Goal: Information Seeking & Learning: Learn about a topic

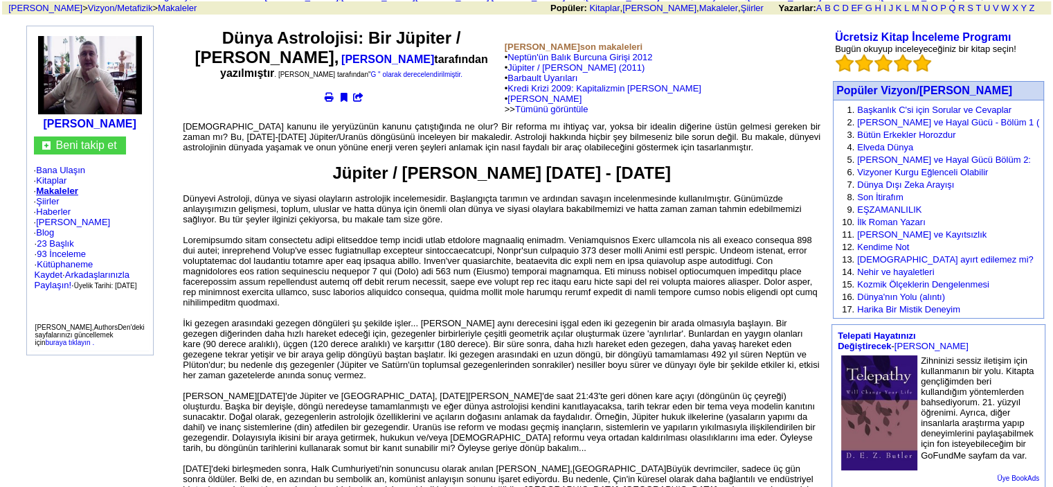
scroll to position [69, 0]
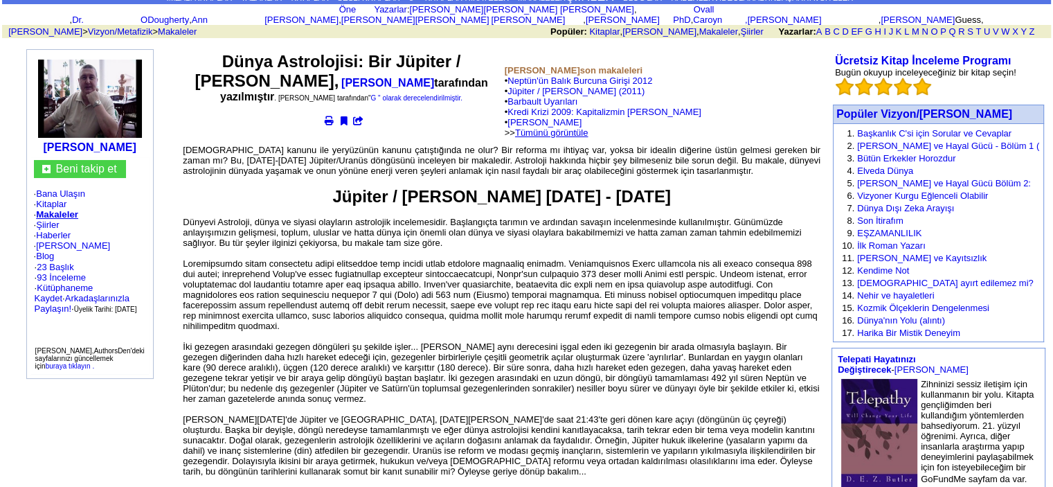
click at [565, 127] on font "Tümünü görüntüle" at bounding box center [551, 132] width 73 height 10
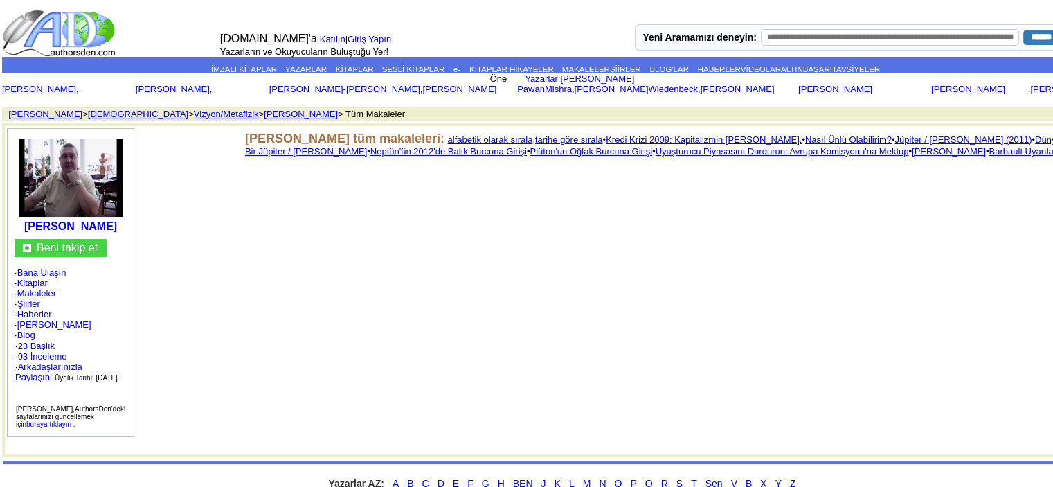
click at [475, 134] on font "alfabetik olarak sırala" at bounding box center [489, 139] width 85 height 10
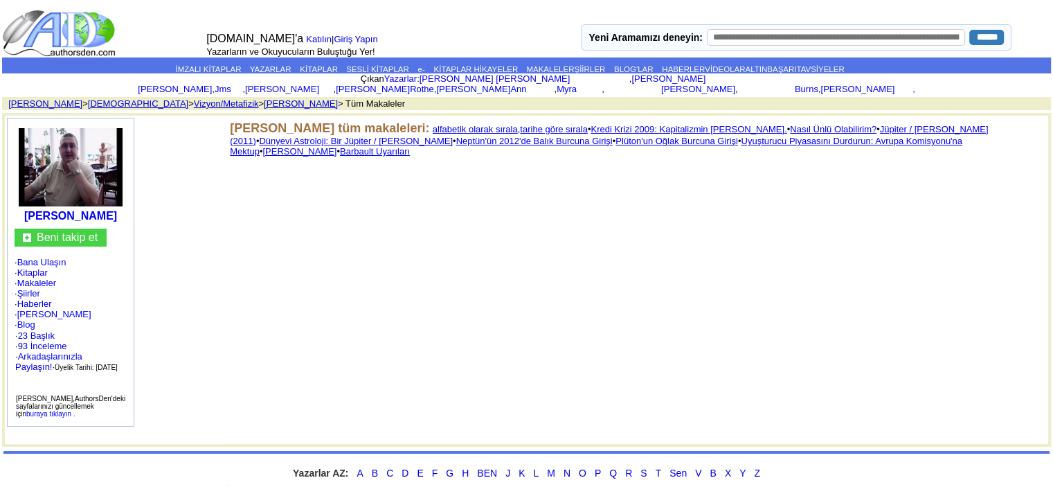
click at [336, 146] on font "[PERSON_NAME]" at bounding box center [299, 151] width 74 height 10
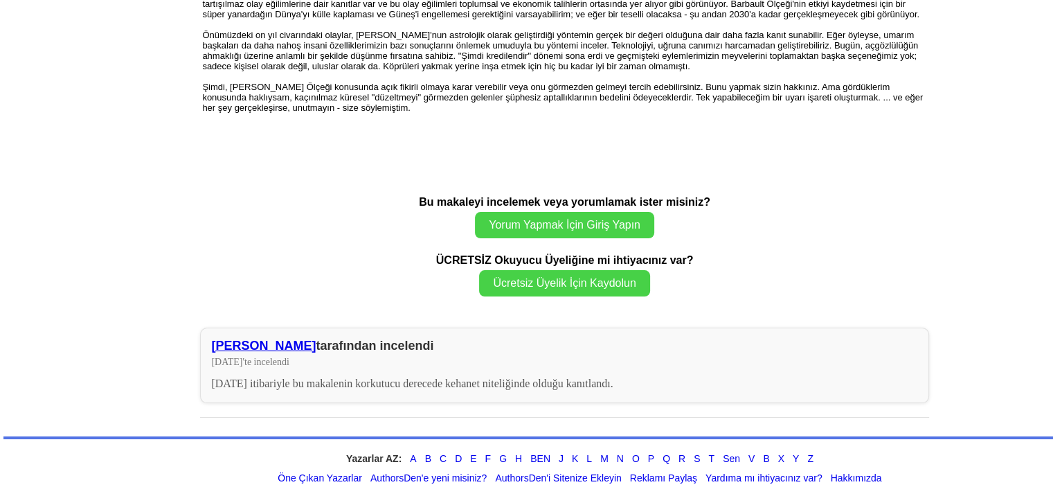
scroll to position [1913, 0]
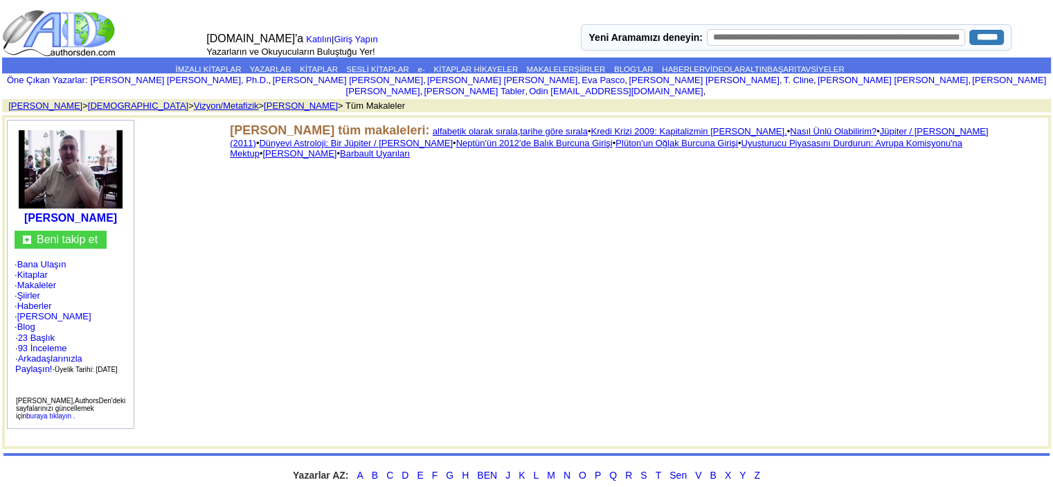
click at [304, 146] on td "Shane P Ward'ın tüm makaleleri: alfabetik olarak sırala , tarihe göre sırala • …" at bounding box center [636, 209] width 820 height 179
click at [340, 148] on font "Barbault Uyarıları" at bounding box center [375, 153] width 70 height 10
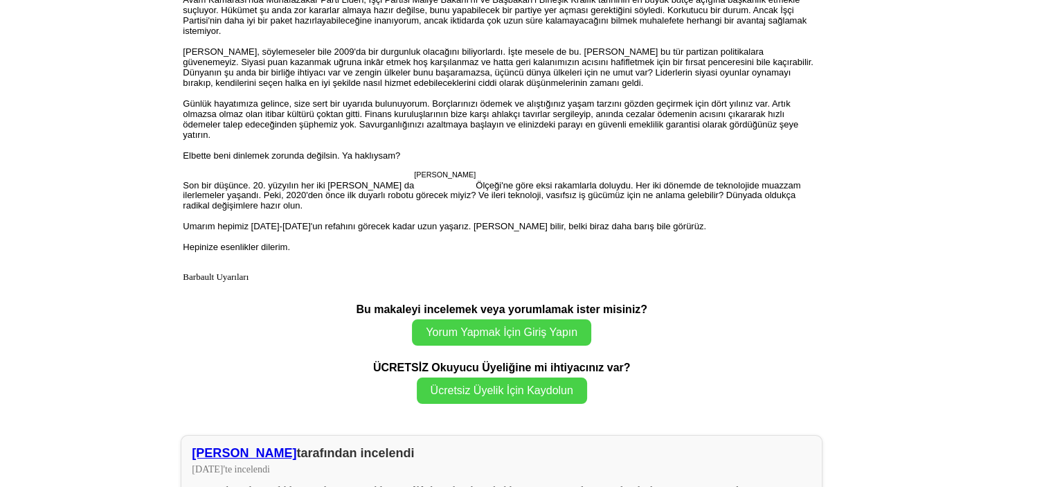
scroll to position [969, 0]
